Goal: Transaction & Acquisition: Book appointment/travel/reservation

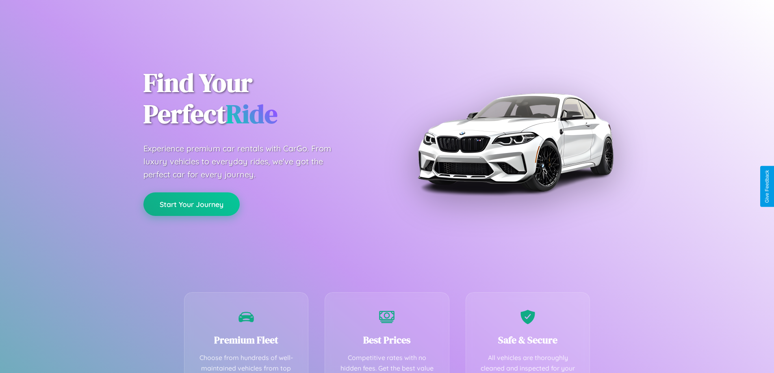
click at [191, 205] on button "Start Your Journey" at bounding box center [191, 205] width 96 height 24
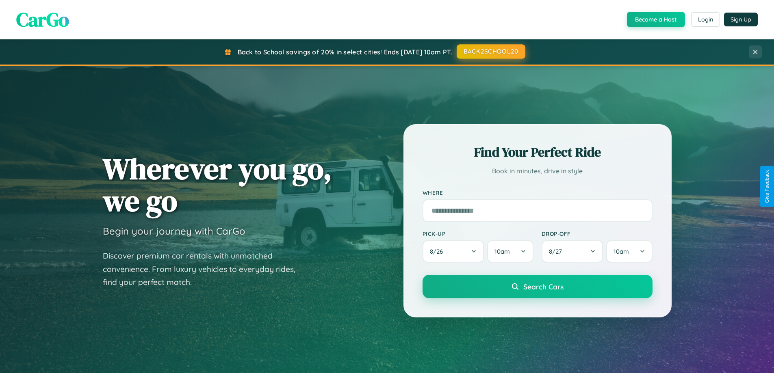
click at [490, 52] on button "BACK2SCHOOL20" at bounding box center [491, 51] width 69 height 15
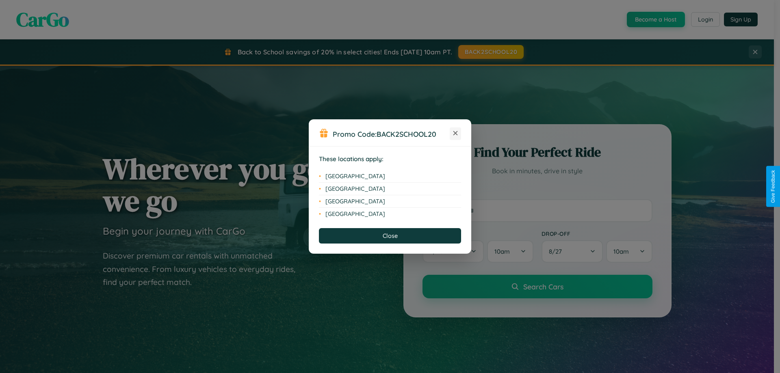
click at [455, 134] on icon at bounding box center [455, 133] width 4 height 4
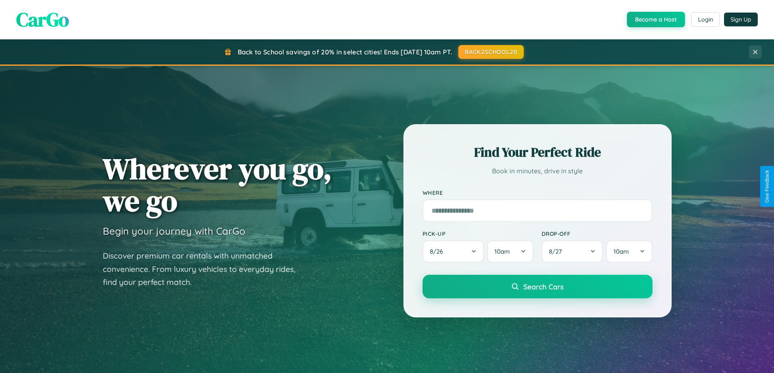
scroll to position [24, 0]
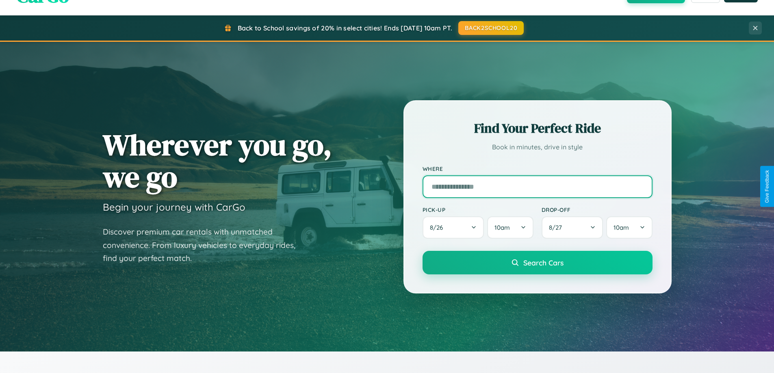
click at [537, 187] on input "text" at bounding box center [538, 187] width 230 height 23
type input "*****"
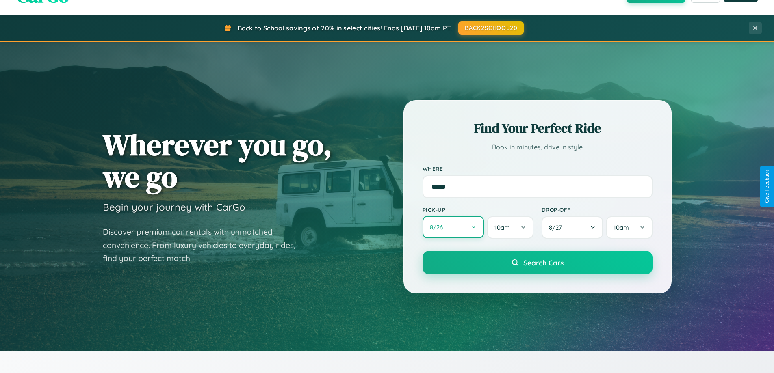
click at [453, 228] on button "8 / 26" at bounding box center [454, 227] width 62 height 22
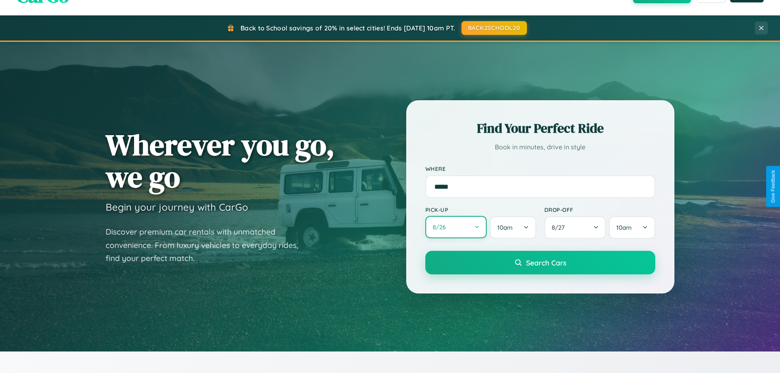
select select "*"
select select "****"
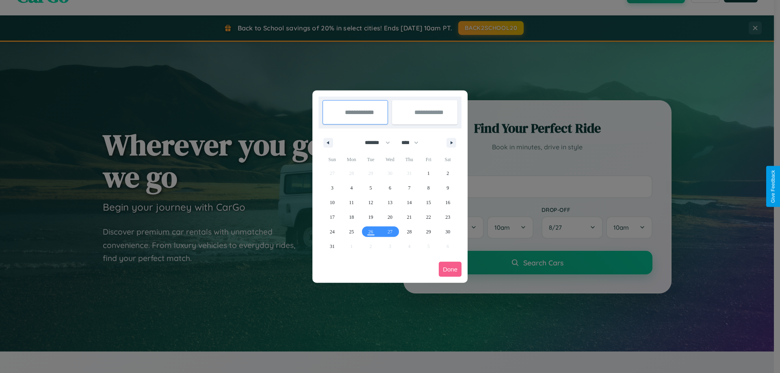
drag, startPoint x: 374, startPoint y: 143, endPoint x: 390, endPoint y: 163, distance: 26.0
click at [374, 143] on select "******* ******** ***** ***** *** **** **** ****** ********* ******* ******** **…" at bounding box center [376, 142] width 35 height 13
select select "*"
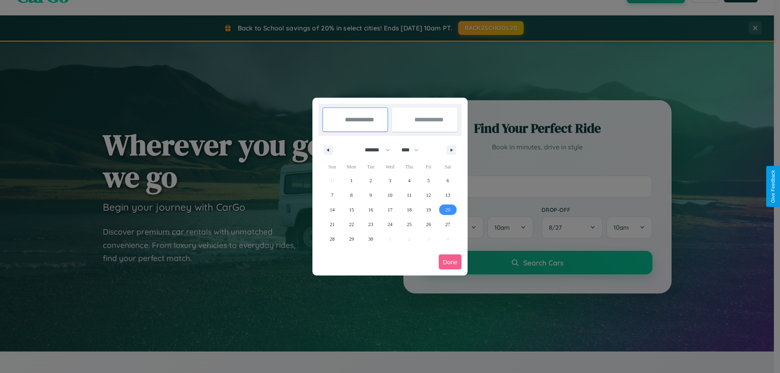
click at [448, 210] on span "20" at bounding box center [447, 210] width 5 height 15
type input "**********"
click at [351, 224] on span "22" at bounding box center [351, 224] width 5 height 15
type input "**********"
click at [450, 262] on button "Done" at bounding box center [450, 262] width 23 height 15
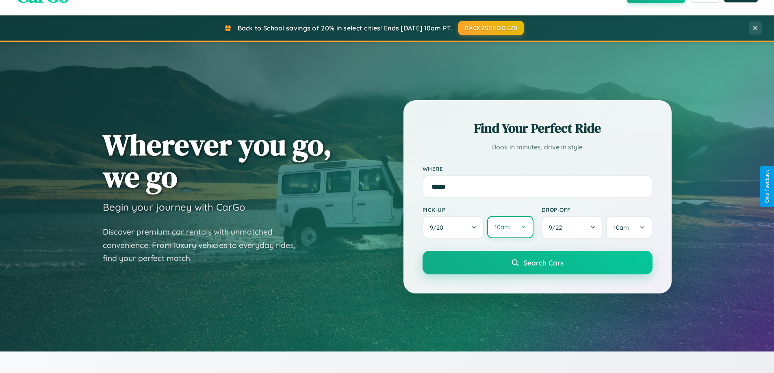
click at [510, 228] on button "10am" at bounding box center [510, 227] width 46 height 22
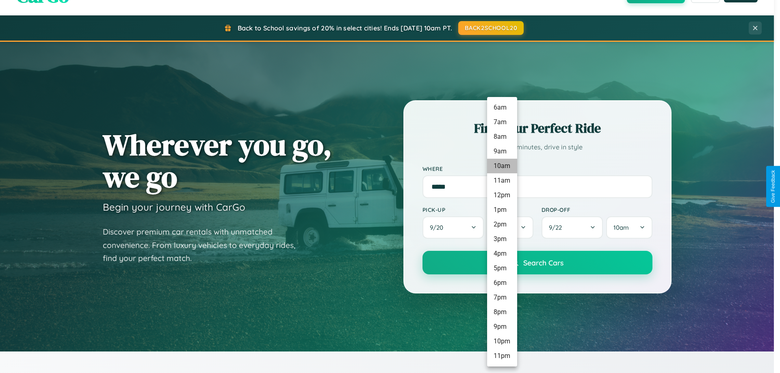
click at [502, 166] on li "10am" at bounding box center [502, 166] width 30 height 15
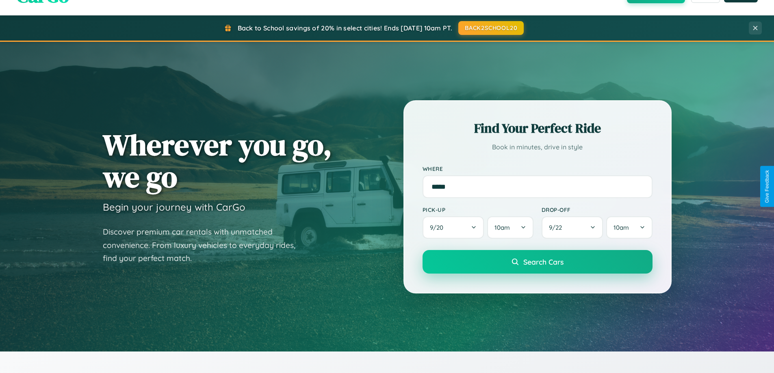
click at [537, 263] on span "Search Cars" at bounding box center [543, 262] width 40 height 9
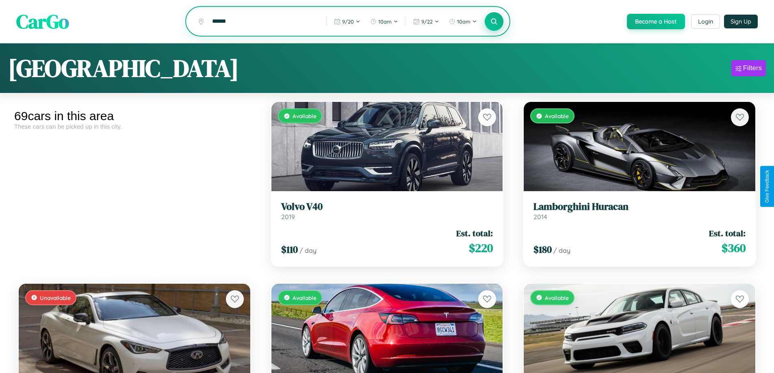
click at [494, 22] on icon at bounding box center [494, 21] width 8 height 8
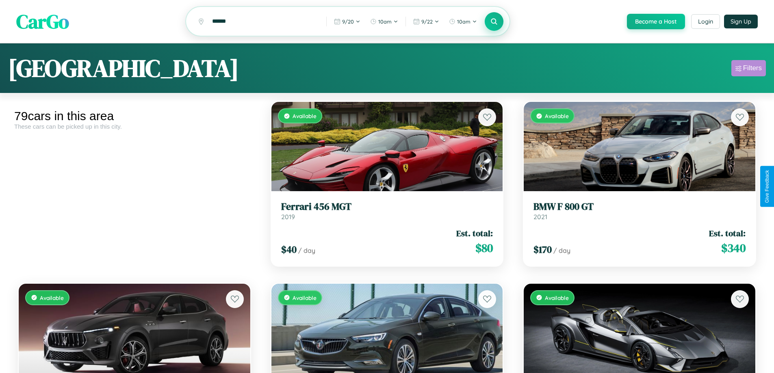
click at [748, 69] on div "Filters" at bounding box center [752, 68] width 19 height 8
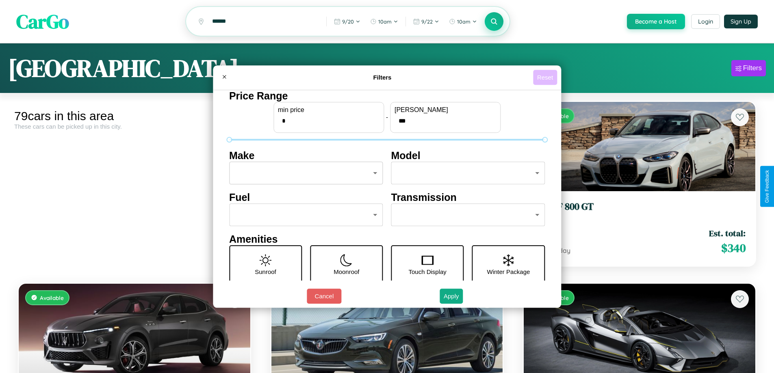
click at [546, 77] on button "Reset" at bounding box center [545, 77] width 24 height 15
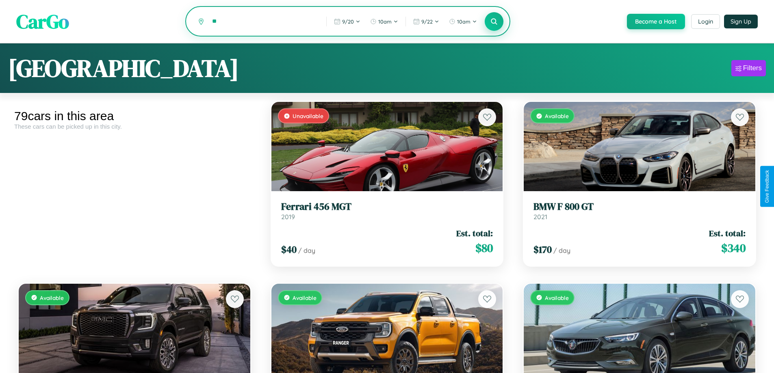
type input "*"
type input "**********"
click at [494, 22] on icon at bounding box center [494, 21] width 8 height 8
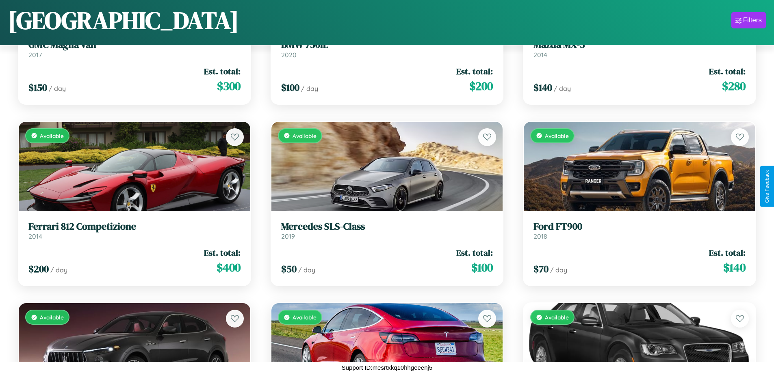
scroll to position [1570, 0]
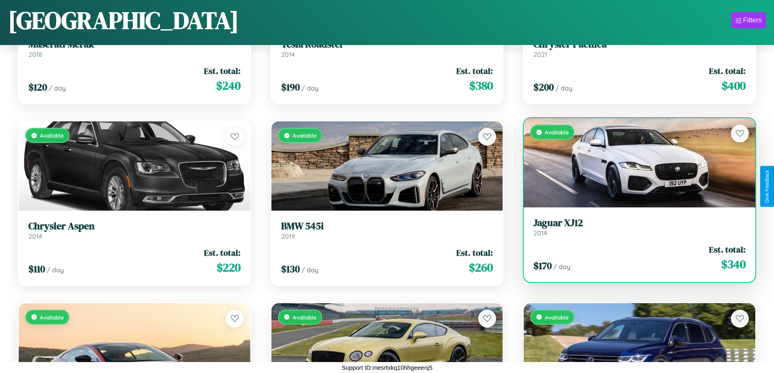
click at [634, 230] on link "Jaguar XJ12 2014" at bounding box center [639, 227] width 212 height 20
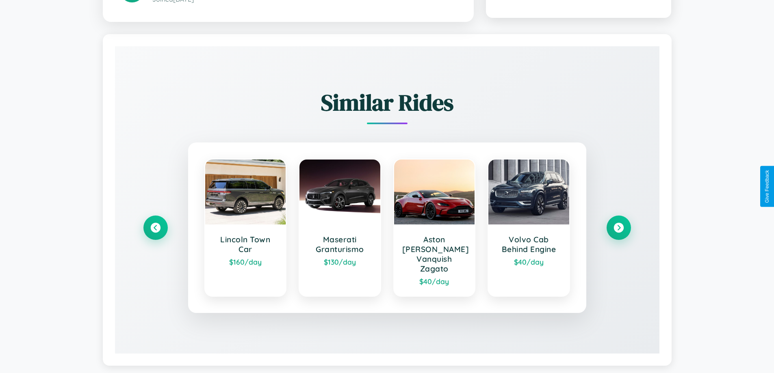
scroll to position [466, 0]
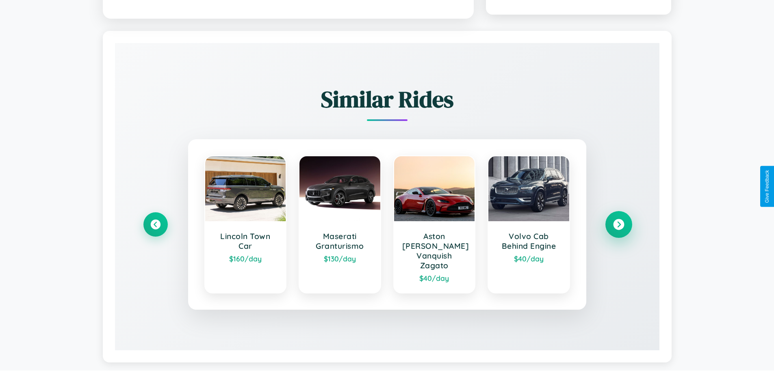
click at [618, 221] on icon at bounding box center [618, 224] width 11 height 11
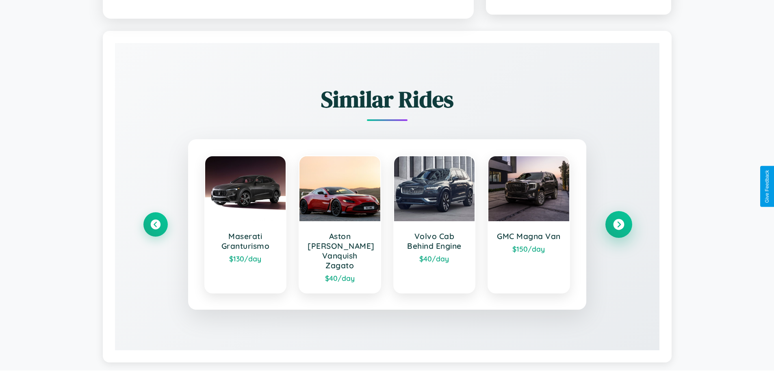
click at [618, 221] on icon at bounding box center [618, 224] width 11 height 11
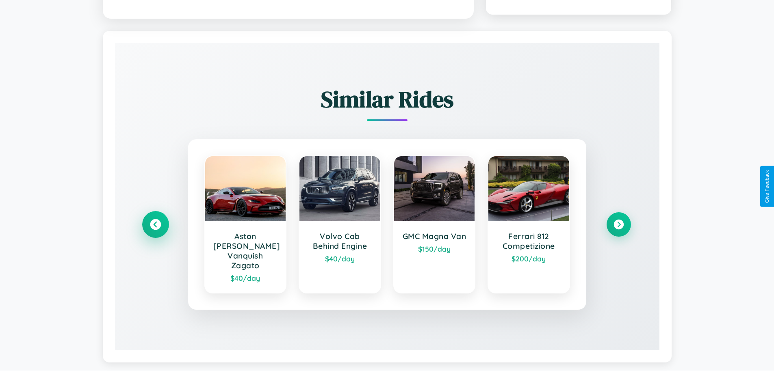
click at [155, 221] on icon at bounding box center [155, 224] width 11 height 11
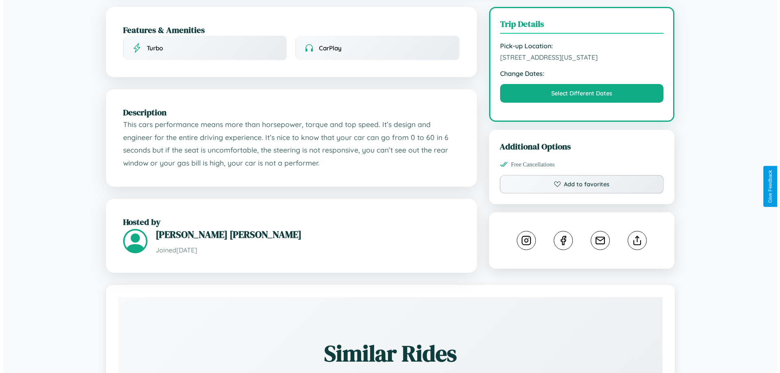
scroll to position [211, 0]
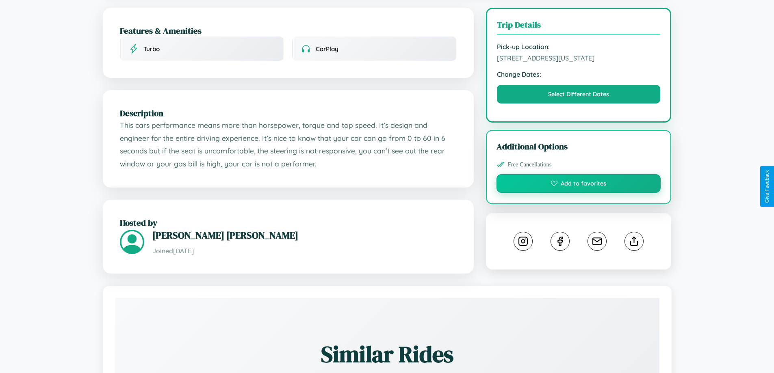
click at [579, 185] on button "Add to favorites" at bounding box center [579, 183] width 165 height 19
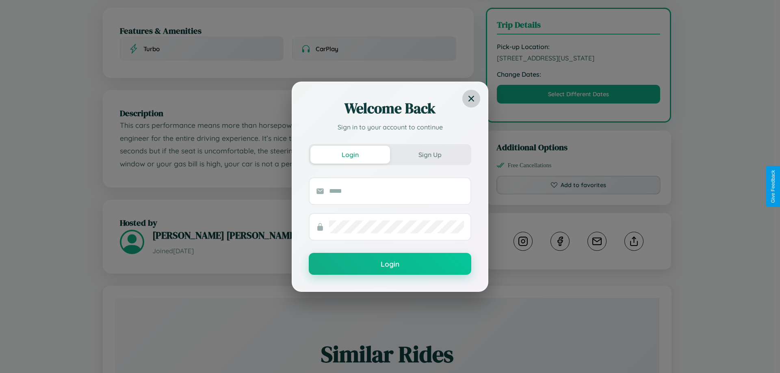
click at [471, 98] on icon at bounding box center [471, 98] width 6 height 6
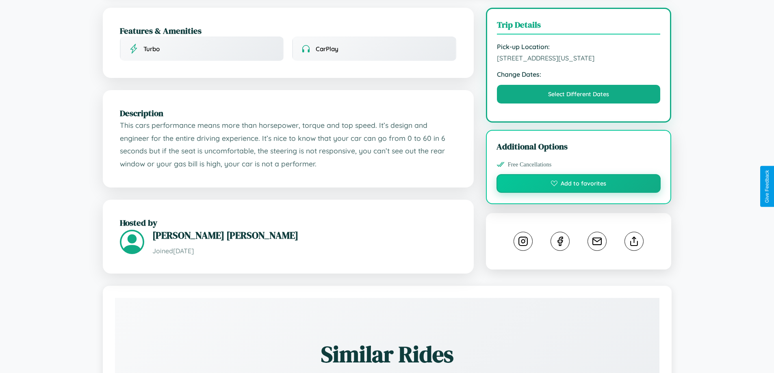
click at [579, 185] on button "Add to favorites" at bounding box center [579, 183] width 165 height 19
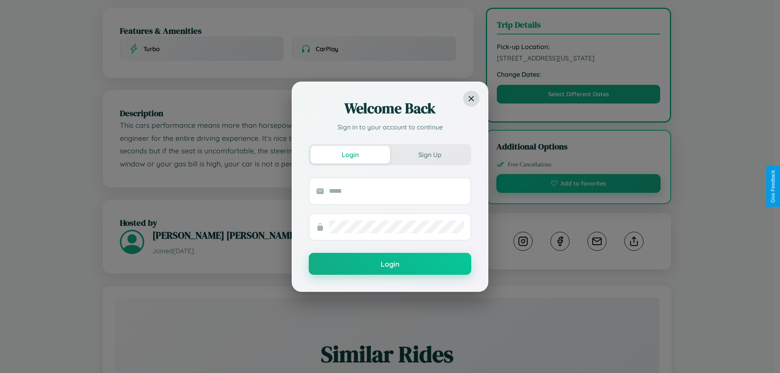
scroll to position [0, 0]
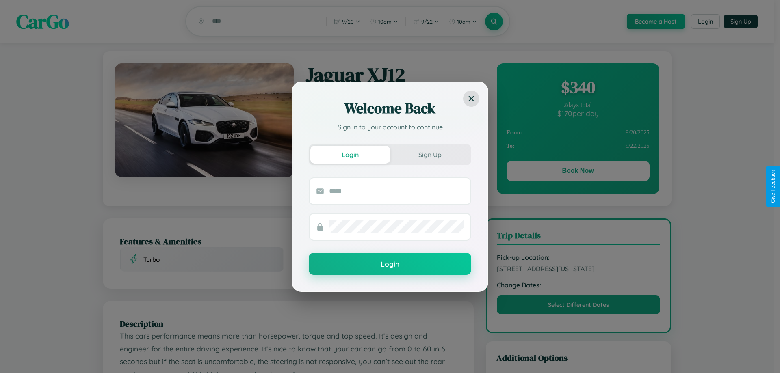
click at [578, 172] on div "Welcome Back Sign in to your account to continue Login Sign Up Login" at bounding box center [390, 186] width 780 height 373
